Goal: Task Accomplishment & Management: Complete application form

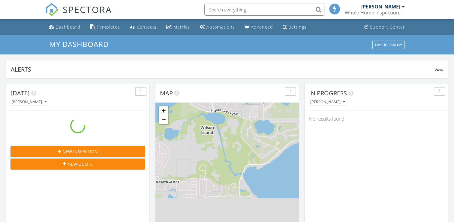
scroll to position [556, 463]
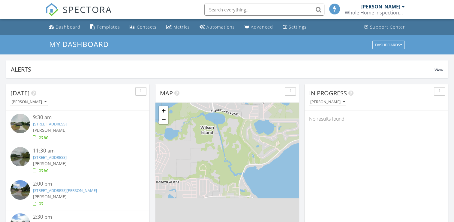
click at [235, 11] on input "text" at bounding box center [264, 10] width 120 height 12
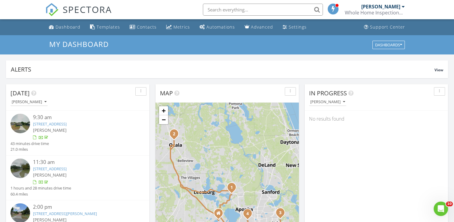
scroll to position [0, 0]
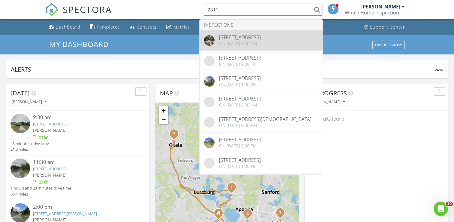
type input "2311"
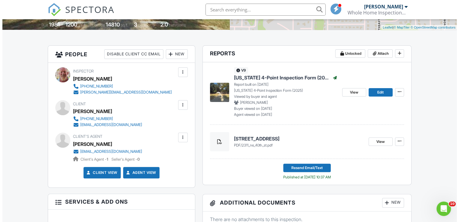
scroll to position [132, 0]
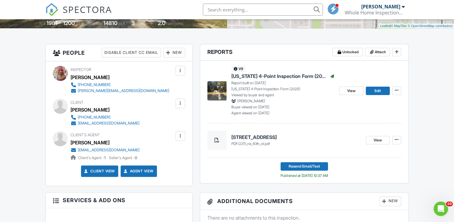
click at [180, 136] on div at bounding box center [180, 136] width 6 height 6
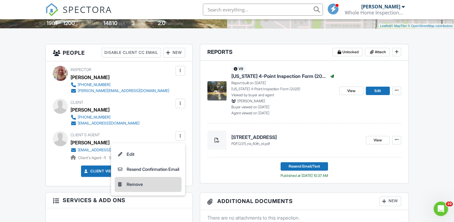
click at [132, 186] on li "Remove" at bounding box center [148, 183] width 67 height 15
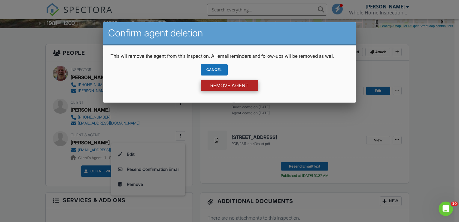
click at [238, 91] on input "Remove Agent" at bounding box center [230, 85] width 58 height 11
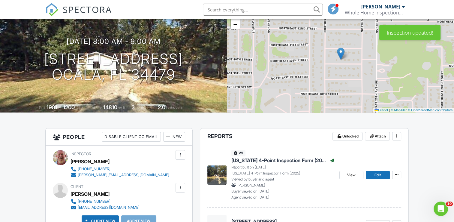
click at [175, 135] on div "New" at bounding box center [174, 137] width 22 height 10
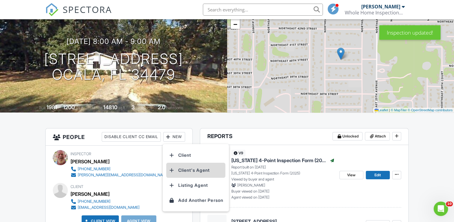
click at [185, 169] on li "Client's Agent" at bounding box center [195, 169] width 59 height 15
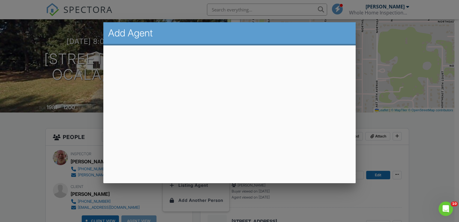
click at [436, 157] on div at bounding box center [229, 108] width 459 height 277
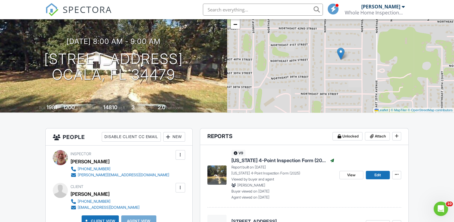
click at [176, 136] on div "New" at bounding box center [174, 137] width 22 height 10
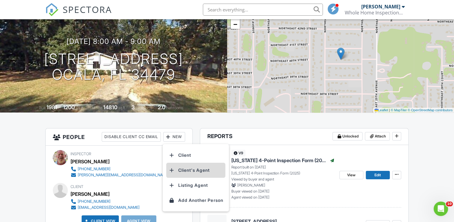
click at [182, 170] on li "Client's Agent" at bounding box center [195, 169] width 59 height 15
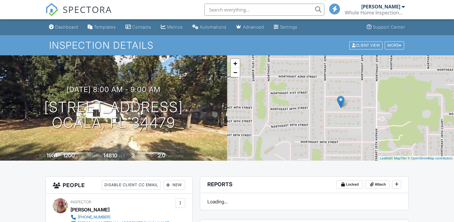
scroll to position [49, 0]
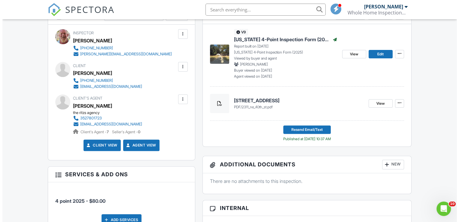
scroll to position [0, 0]
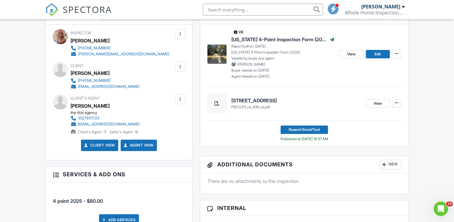
click at [180, 100] on div at bounding box center [180, 99] width 6 height 6
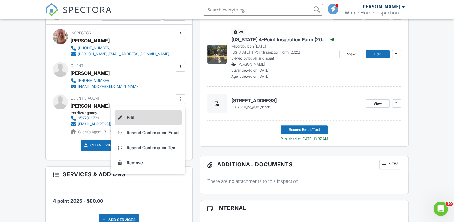
click at [124, 116] on li "Edit" at bounding box center [148, 117] width 67 height 15
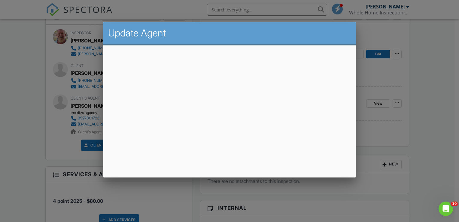
click at [18, 67] on div at bounding box center [229, 108] width 459 height 277
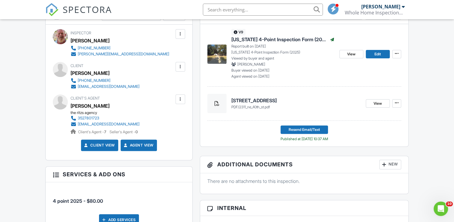
click at [179, 100] on div at bounding box center [180, 99] width 6 height 6
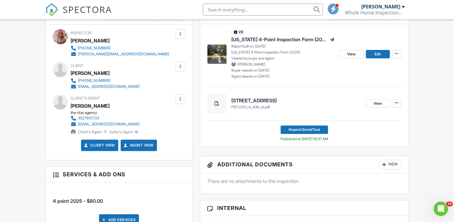
click at [181, 97] on div at bounding box center [180, 99] width 6 height 6
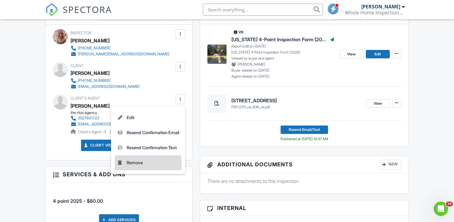
click at [135, 161] on li "Remove" at bounding box center [148, 162] width 67 height 15
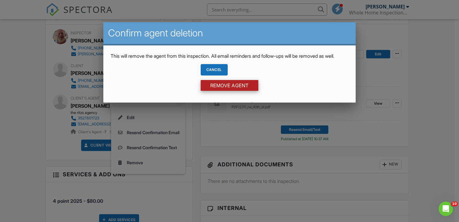
click at [232, 90] on input "Remove Agent" at bounding box center [230, 85] width 58 height 11
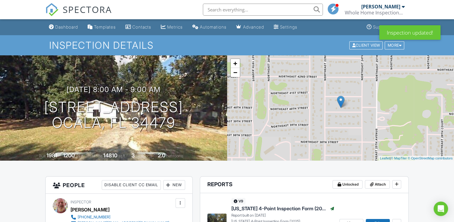
click at [172, 184] on div "New" at bounding box center [174, 185] width 22 height 10
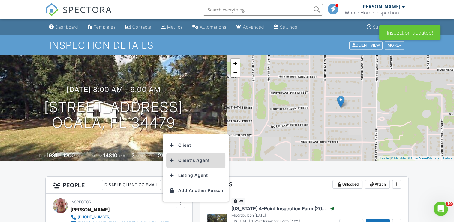
click at [188, 160] on li "Client's Agent" at bounding box center [195, 159] width 59 height 15
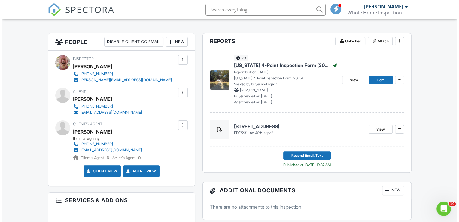
scroll to position [156, 0]
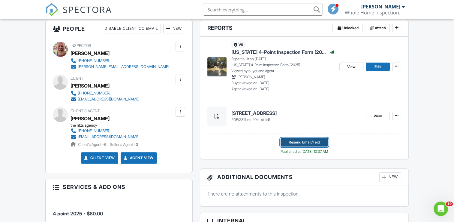
click at [301, 142] on span "Resend Email/Text" at bounding box center [304, 142] width 31 height 6
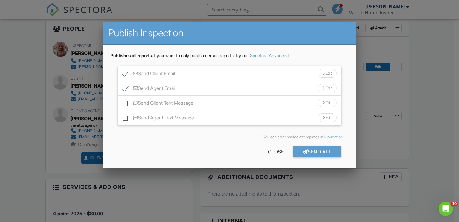
click at [127, 74] on label "Send Client Email" at bounding box center [148, 75] width 52 height 8
checkbox input "false"
click at [315, 152] on div "Send All" at bounding box center [317, 151] width 48 height 11
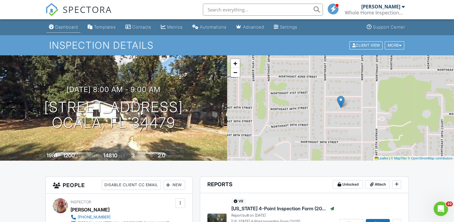
click at [68, 27] on div "Dashboard" at bounding box center [66, 26] width 23 height 5
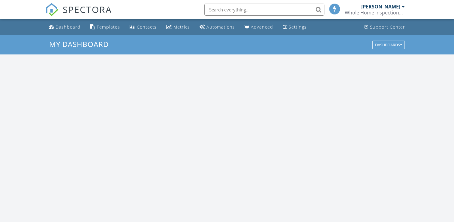
scroll to position [556, 463]
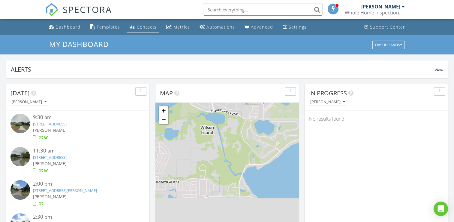
click at [146, 26] on div "Contacts" at bounding box center [147, 27] width 20 height 6
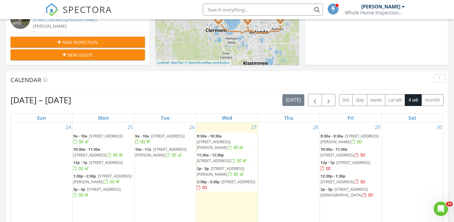
scroll to position [192, 0]
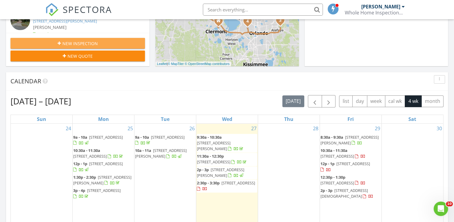
click at [80, 44] on span "New Inspection" at bounding box center [79, 43] width 35 height 6
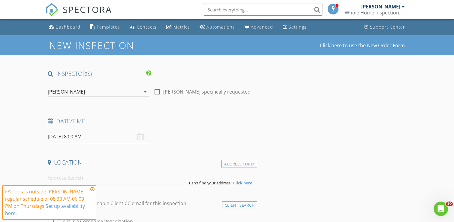
click at [57, 137] on input "08/28/2025 8:00 AM" at bounding box center [98, 136] width 101 height 15
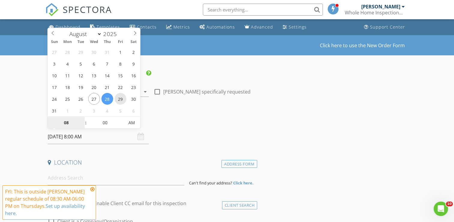
type input "08/29/2025 8:00 AM"
type input "09"
type input "08/29/2025 9:00 AM"
click at [83, 119] on span at bounding box center [82, 119] width 4 height 6
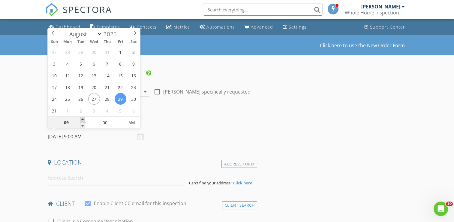
type input "10"
type input "08/29/2025 10:00 AM"
click at [83, 119] on span at bounding box center [82, 119] width 4 height 6
type input "11"
type input "08/29/2025 11:00 AM"
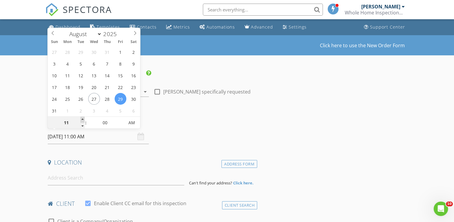
click at [83, 119] on span at bounding box center [82, 119] width 4 height 6
type input "12"
type input "08/29/2025 12:00 PM"
click at [83, 119] on span at bounding box center [82, 119] width 4 height 6
type input "01"
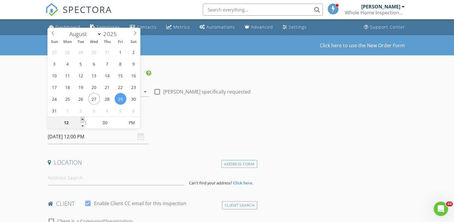
type input "08/29/2025 1:00 PM"
click at [83, 119] on span at bounding box center [82, 119] width 4 height 6
type input "02"
type input "08/29/2025 2:00 PM"
click at [83, 119] on span at bounding box center [82, 119] width 4 height 6
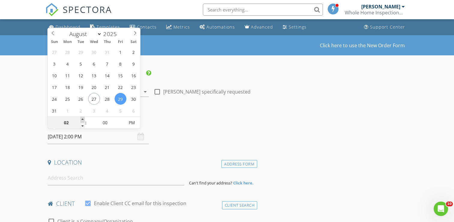
type input "03"
type input "08/29/2025 3:00 PM"
click at [83, 119] on span at bounding box center [82, 119] width 4 height 6
type input "04"
type input "[DATE] 4:00 PM"
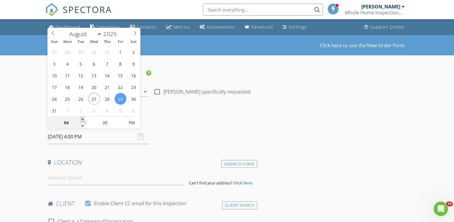
click at [83, 119] on span at bounding box center [82, 119] width 4 height 6
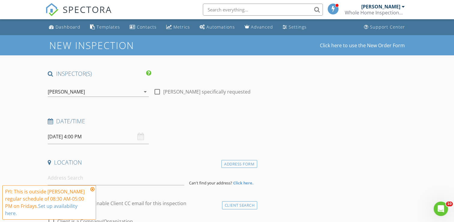
click at [91, 188] on icon at bounding box center [92, 188] width 4 height 5
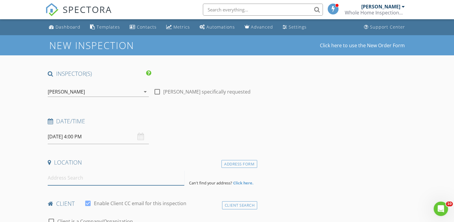
click at [68, 177] on input at bounding box center [116, 177] width 137 height 15
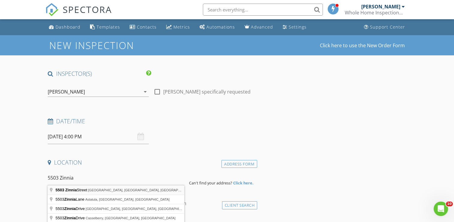
type input "5503 Zinnia Street, Leesburg, FL, USA"
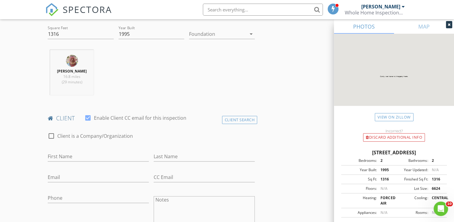
scroll to position [228, 0]
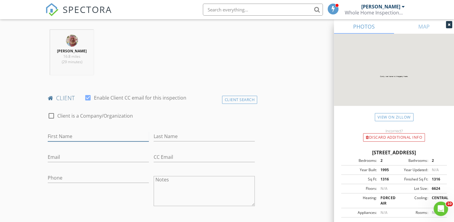
click at [74, 134] on input "First Name" at bounding box center [98, 136] width 101 height 10
type input "[PERSON_NAME]"
click at [168, 134] on input "Last Name" at bounding box center [204, 136] width 101 height 10
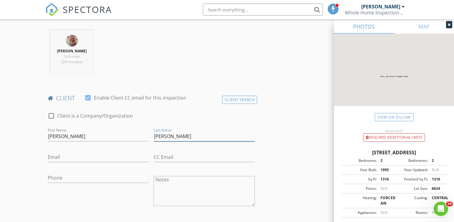
type input "[PERSON_NAME]"
click at [71, 156] on input "Email" at bounding box center [98, 157] width 101 height 10
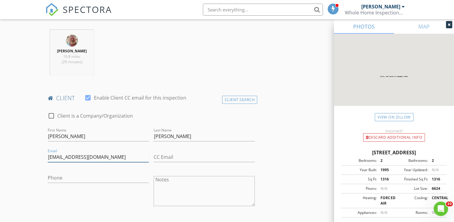
type input "[EMAIL_ADDRESS][DOMAIN_NAME]"
click at [66, 179] on input "Phone" at bounding box center [98, 178] width 101 height 10
type input "[PHONE_NUMBER]"
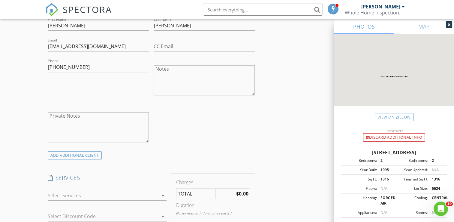
scroll to position [360, 0]
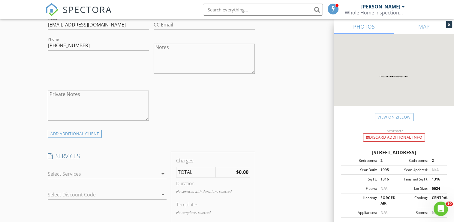
click at [164, 172] on icon "arrow_drop_down" at bounding box center [162, 173] width 7 height 7
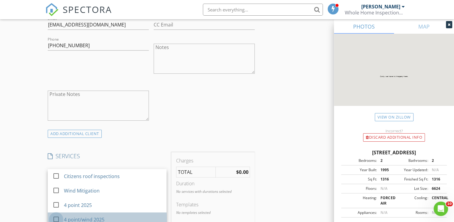
click at [56, 217] on div at bounding box center [56, 219] width 10 height 10
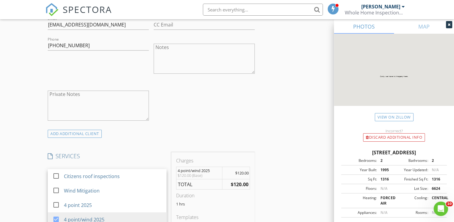
click at [30, 199] on div "New Inspection Click here to use the New Order Form INSPECTOR(S) check_box Carl…" at bounding box center [227, 198] width 454 height 1047
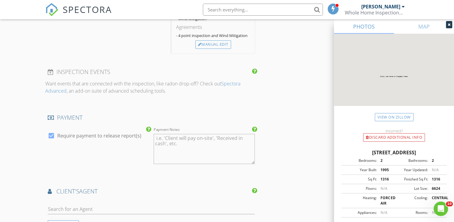
scroll to position [588, 0]
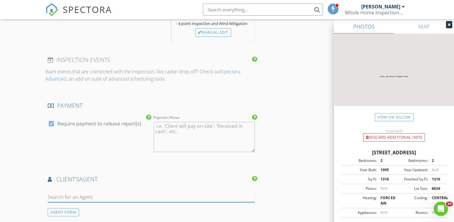
click at [57, 193] on input "text" at bounding box center [151, 197] width 207 height 10
type input "Lea"
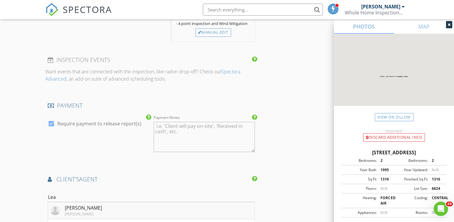
click at [76, 205] on div "[PERSON_NAME]" at bounding box center [83, 207] width 37 height 7
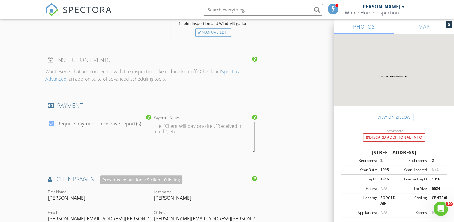
click at [28, 194] on div "New Inspection Click here to use the New Order Form INSPECTOR(S) check_box Carl…" at bounding box center [227, 39] width 454 height 1184
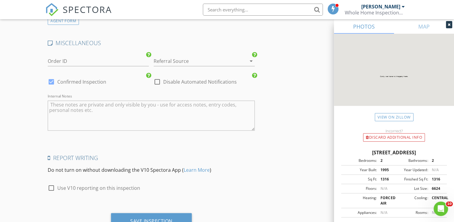
scroll to position [990, 0]
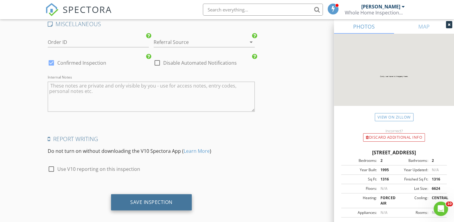
click at [144, 198] on div "Save Inspection" at bounding box center [151, 201] width 42 height 6
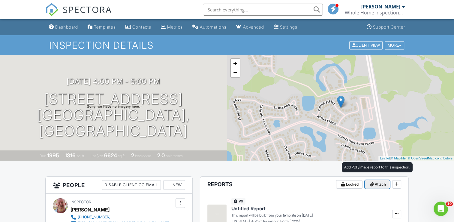
click at [378, 183] on span "Attach" at bounding box center [380, 184] width 11 height 6
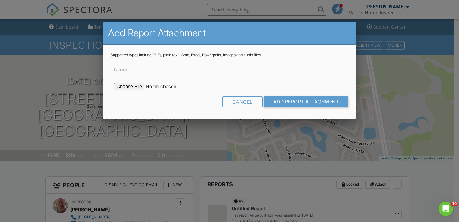
click at [130, 86] on input "file" at bounding box center [165, 86] width 102 height 7
type input "C:\fakepath\5503 Zinnia St roof permit.pdf"
click at [303, 101] on input "Add Report Attachment" at bounding box center [306, 101] width 85 height 11
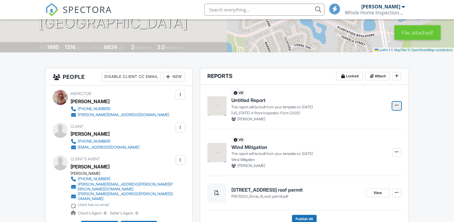
click at [395, 105] on icon at bounding box center [397, 105] width 4 height 6
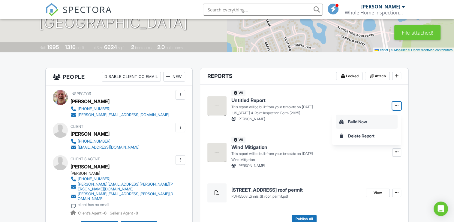
click at [354, 123] on input "Build Now" at bounding box center [366, 122] width 61 height 14
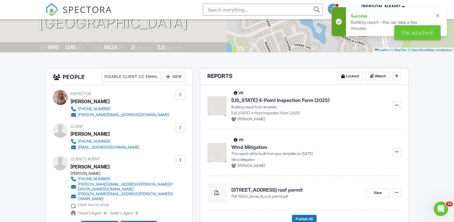
click at [251, 98] on span "Florida 4-Point Inspection Form (2025)" at bounding box center [280, 100] width 98 height 7
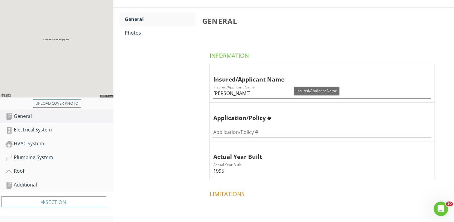
scroll to position [96, 0]
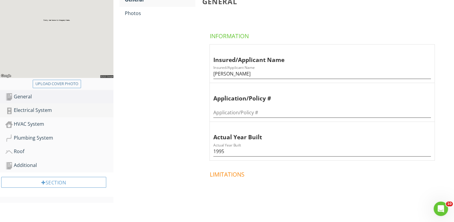
click at [47, 111] on div "Electrical System" at bounding box center [59, 110] width 108 height 8
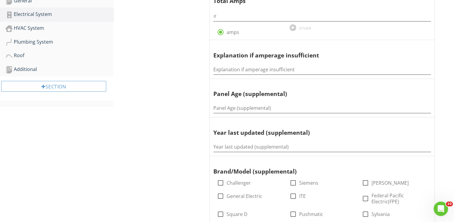
scroll to position [192, 0]
click at [226, 107] on input "Panel Age (supplemental)" at bounding box center [322, 108] width 218 height 10
type input "30"
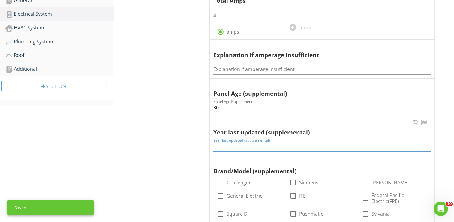
click at [222, 143] on input "Year last updated (supplemental)" at bounding box center [322, 146] width 218 height 10
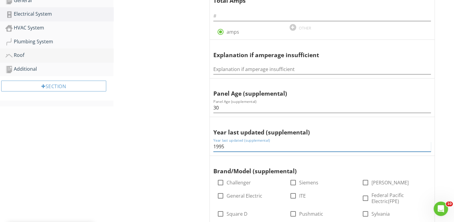
type input "1995"
click at [19, 56] on div "Roof" at bounding box center [59, 55] width 108 height 8
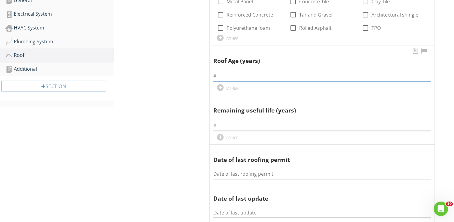
click at [229, 74] on input "text" at bounding box center [322, 76] width 218 height 10
type input "12"
click at [217, 125] on input "text" at bounding box center [322, 126] width 218 height 10
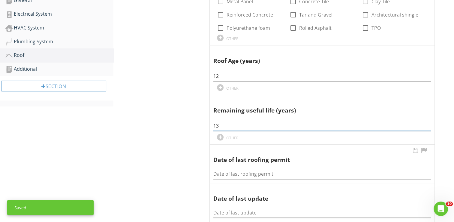
type input "13"
click at [217, 174] on input "Date of last roofing permit" at bounding box center [322, 174] width 218 height 10
type input "12-4-2013"
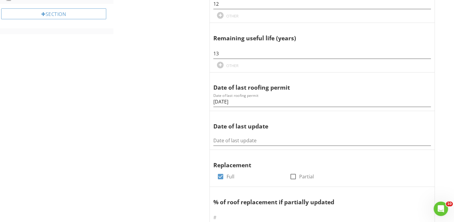
scroll to position [276, 0]
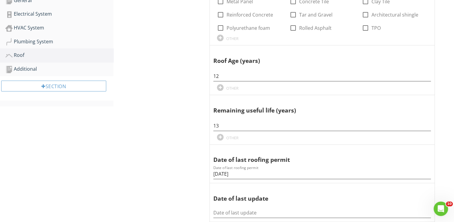
scroll to position [96, 0]
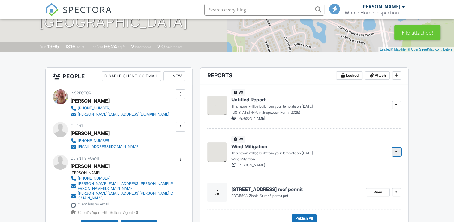
click at [394, 152] on span at bounding box center [397, 151] width 6 height 6
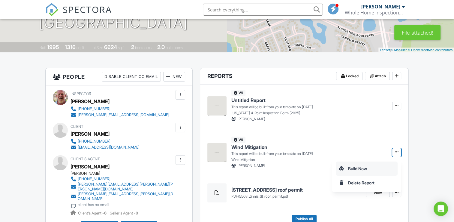
click at [360, 167] on input "Build Now" at bounding box center [366, 168] width 61 height 14
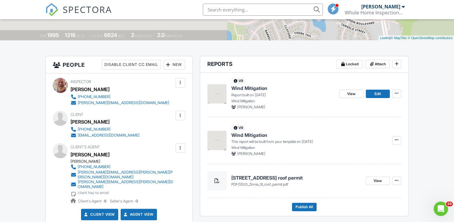
scroll to position [132, 0]
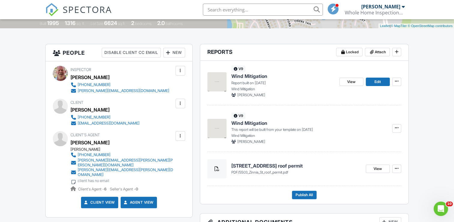
click at [251, 125] on span "Wind Mitigation" at bounding box center [249, 122] width 36 height 7
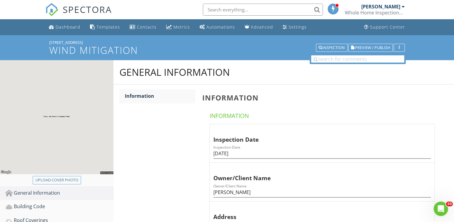
click at [30, 219] on div "Roof Coverings" at bounding box center [59, 220] width 108 height 8
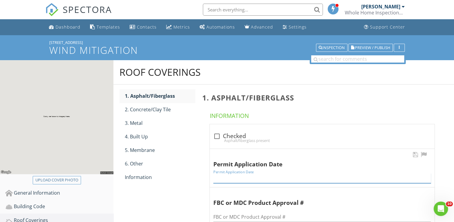
click at [240, 178] on input "Permit Application Date" at bounding box center [322, 178] width 218 height 10
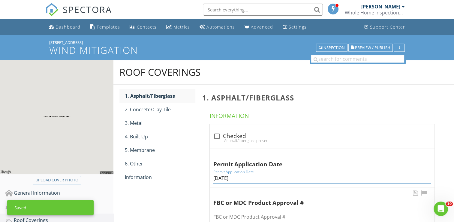
type input "12-4-2013"
click at [238, 214] on input "FBC or MDC Product Approval #" at bounding box center [322, 217] width 218 height 10
type input "10124"
click at [196, 207] on div "Roof Coverings 1. Asphalt/Fiberglass 2. Concrete/Clay Tile 3. Metal 4. Built Up…" at bounding box center [283, 216] width 341 height 313
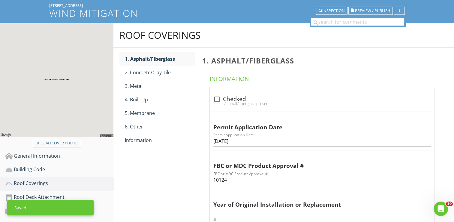
scroll to position [48, 0]
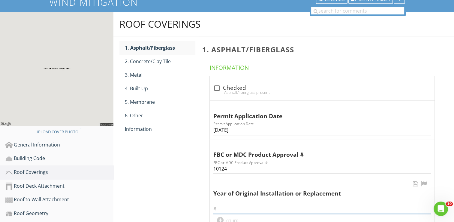
click at [216, 208] on input "text" at bounding box center [322, 209] width 218 height 10
type input "2013"
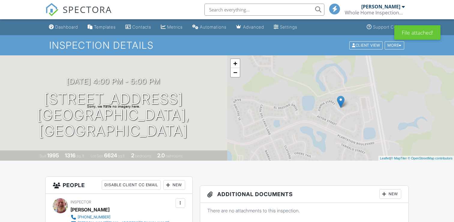
scroll to position [132, 0]
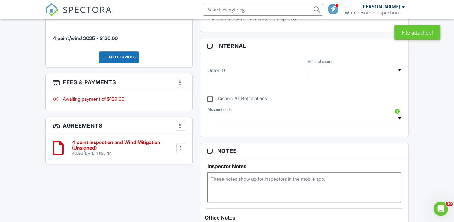
scroll to position [360, 0]
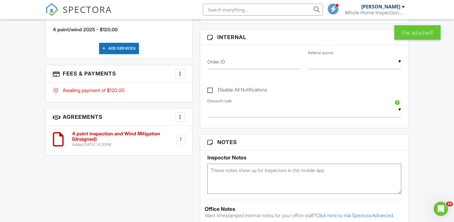
click at [221, 173] on textarea at bounding box center [304, 178] width 194 height 30
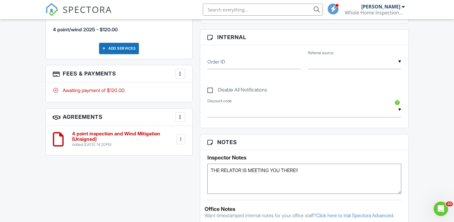
type textarea "THE RELATOR IS MEETING YOU THERE!!"
click at [130, 193] on div "All emails and texts are disabled for this inspection! All emails and texts hav…" at bounding box center [227, 105] width 370 height 578
